Goal: Check status: Check status

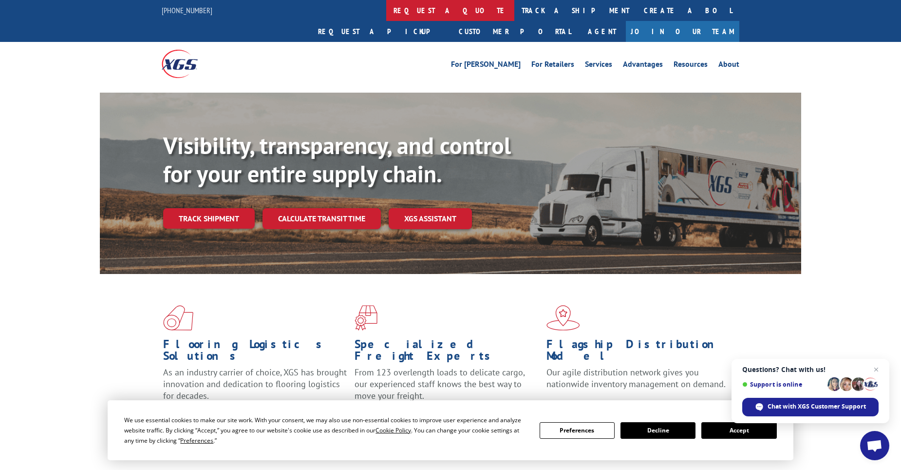
click at [386, 16] on link "request a quote" at bounding box center [450, 10] width 128 height 21
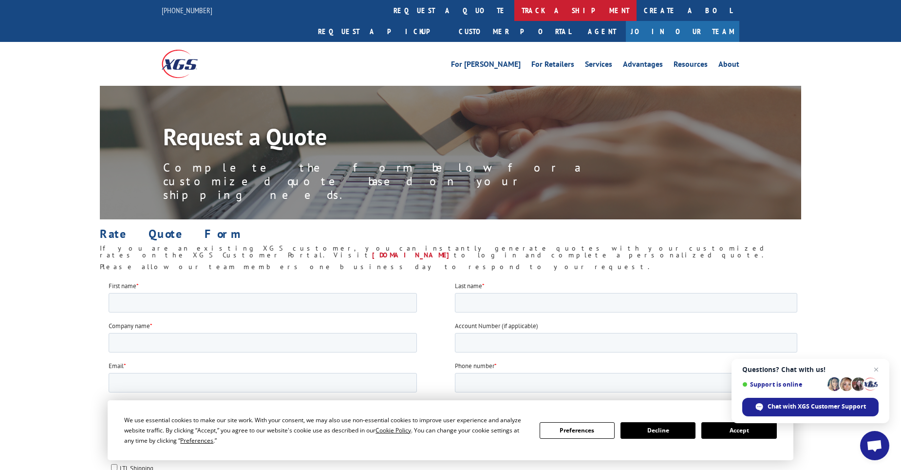
click at [514, 9] on link "track a shipment" at bounding box center [575, 10] width 122 height 21
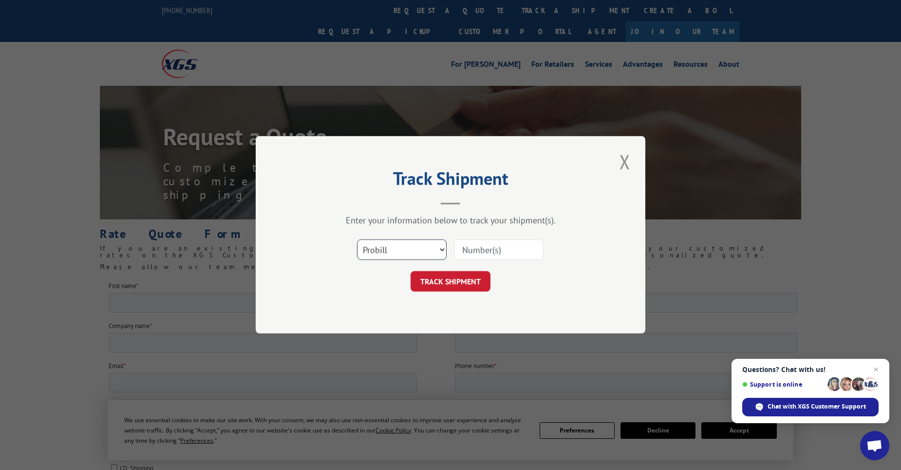
click at [400, 240] on select "Select category... Probill BOL PO" at bounding box center [402, 250] width 90 height 20
select select "po"
click at [357, 240] on select "Select category... Probill BOL PO" at bounding box center [402, 250] width 90 height 20
click at [492, 248] on input at bounding box center [499, 250] width 90 height 20
type input "02508952"
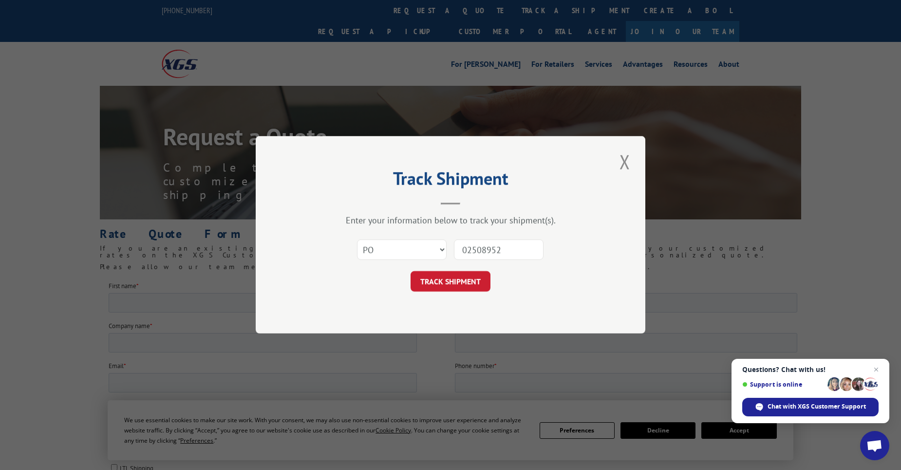
click button "TRACK SHIPMENT" at bounding box center [451, 281] width 80 height 20
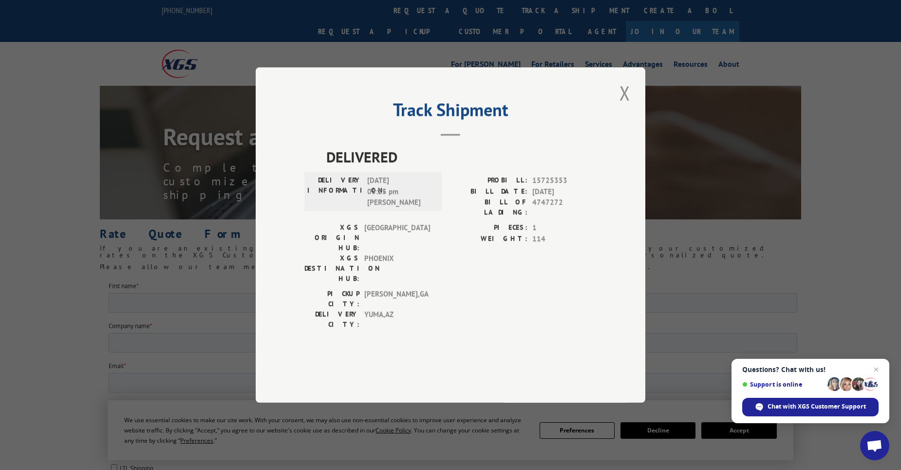
click at [628, 106] on button "Close modal" at bounding box center [625, 92] width 17 height 27
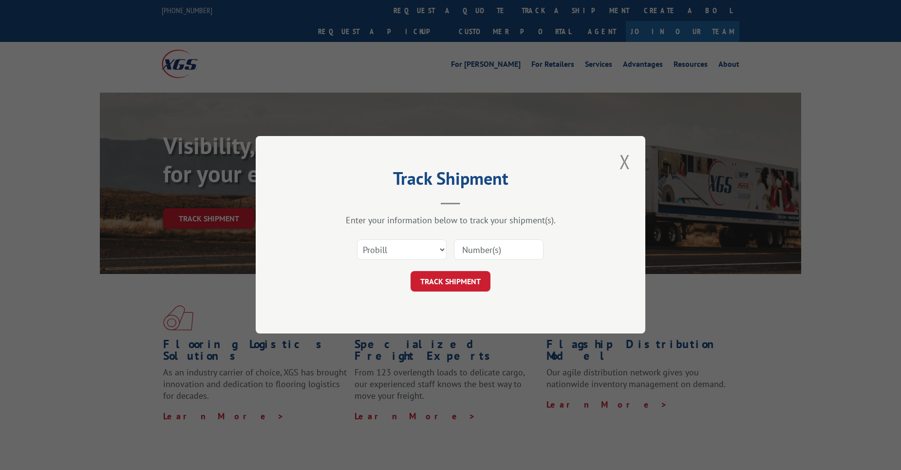
drag, startPoint x: 420, startPoint y: 246, endPoint x: 419, endPoint y: 255, distance: 9.8
click at [420, 246] on select "Select category... Probill BOL PO" at bounding box center [402, 250] width 90 height 20
select select "po"
click at [357, 240] on select "Select category... Probill BOL PO" at bounding box center [402, 250] width 90 height 20
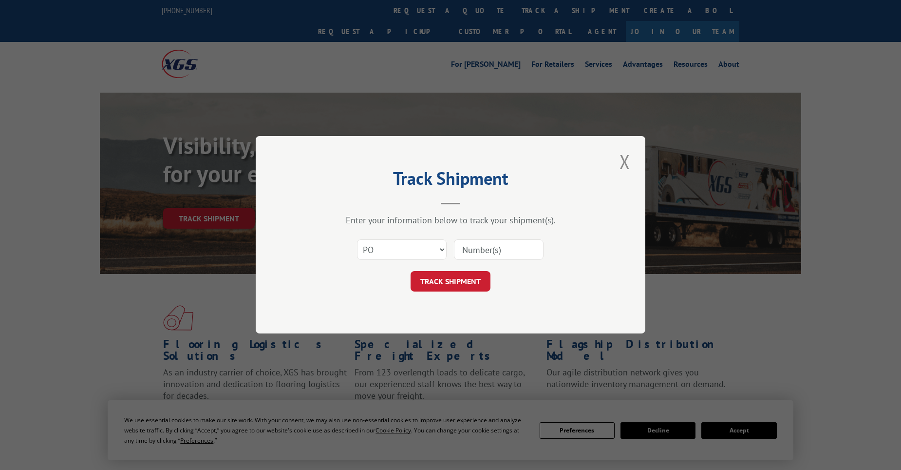
click at [477, 249] on input at bounding box center [499, 250] width 90 height 20
paste input "02508922"
type input "02508922"
click at [453, 277] on button "TRACK SHIPMENT" at bounding box center [451, 281] width 80 height 20
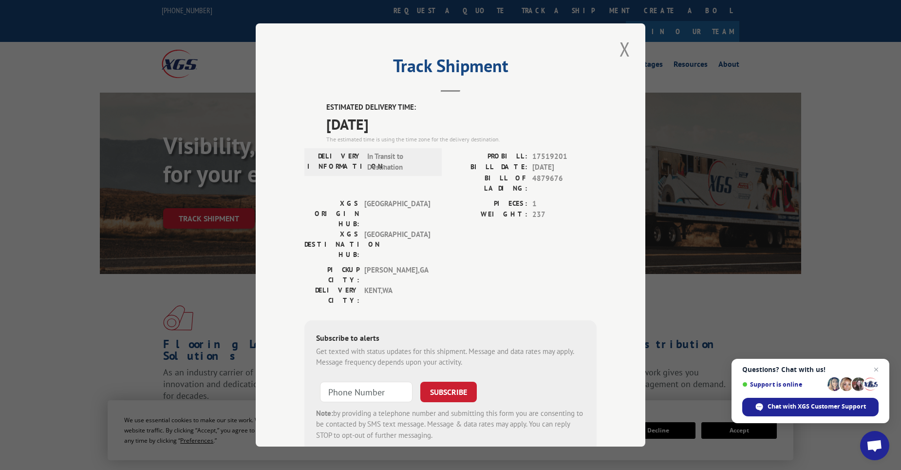
click at [617, 60] on button "Close modal" at bounding box center [625, 49] width 17 height 27
